Goal: Information Seeking & Learning: Learn about a topic

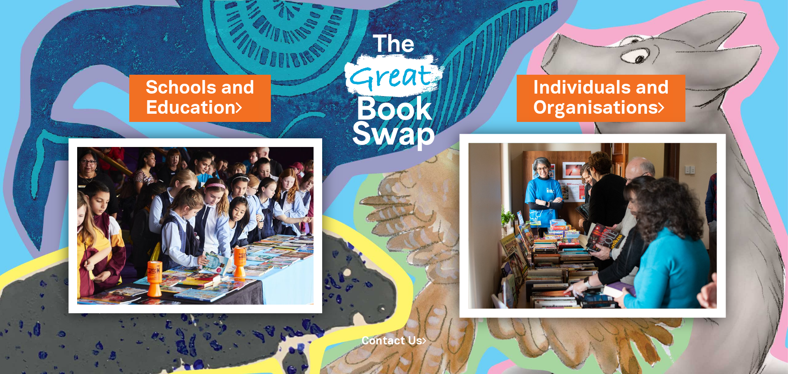
click at [556, 187] on img at bounding box center [592, 225] width 266 height 183
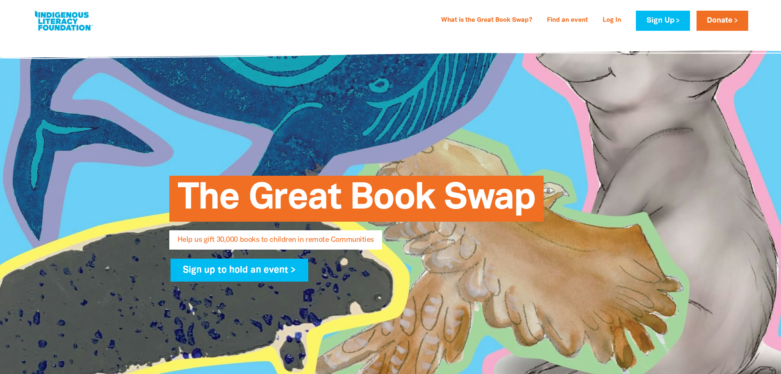
select select "AU"
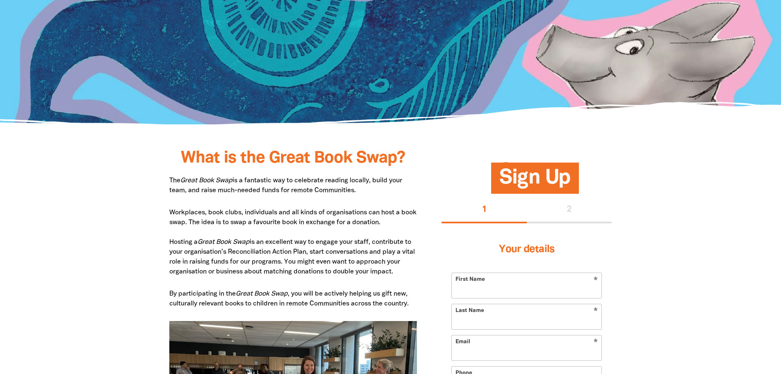
scroll to position [369, 0]
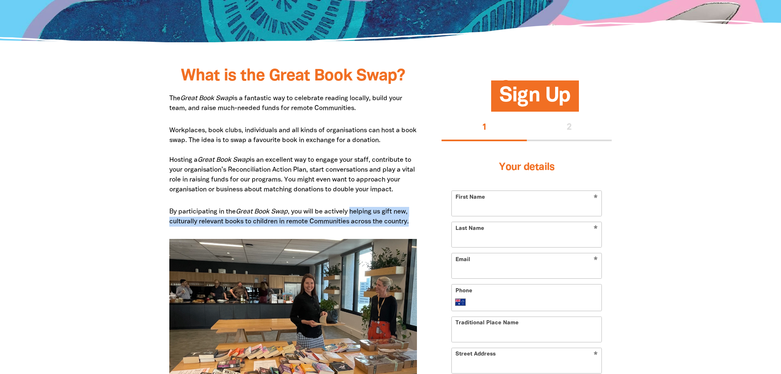
drag, startPoint x: 353, startPoint y: 212, endPoint x: 416, endPoint y: 221, distance: 63.8
click at [416, 221] on p "By participating in the Great Book Swap , you will be actively helping us gift …" at bounding box center [293, 217] width 248 height 20
copy p "helping us gift new, culturally relevant books to children in remote Communitie…"
